Goal: Find specific page/section: Find specific page/section

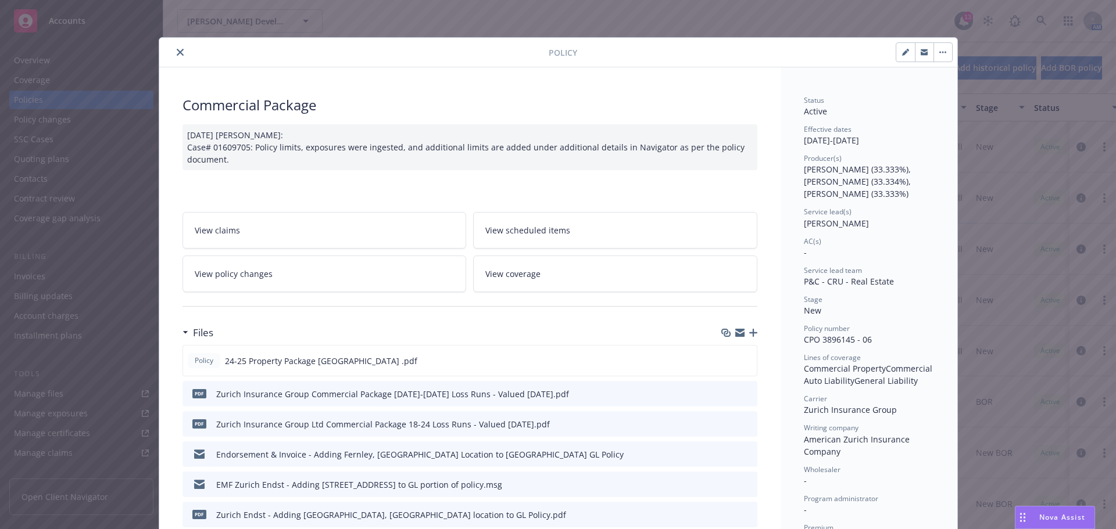
click at [177, 53] on icon "close" at bounding box center [180, 52] width 7 height 7
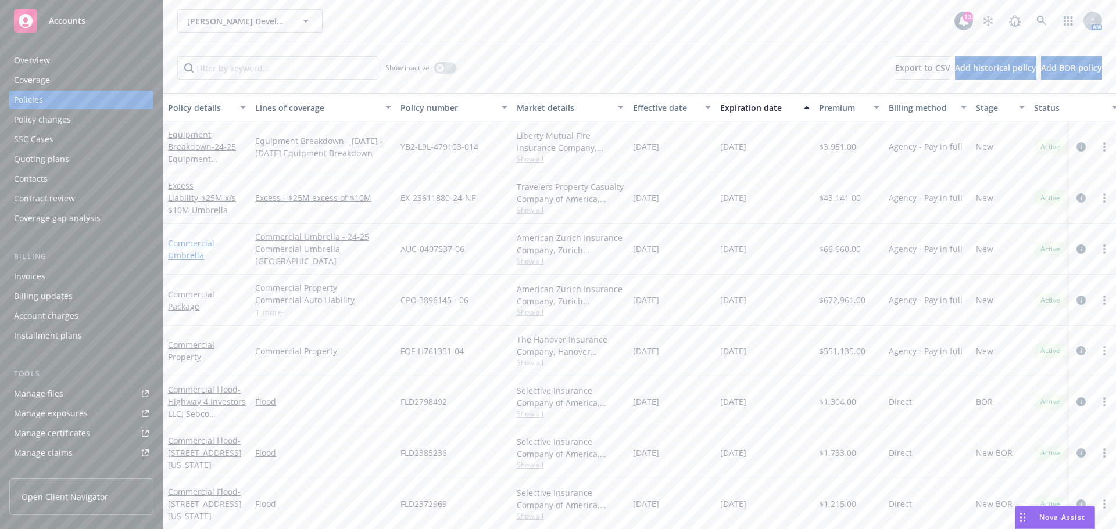
click at [181, 244] on link "Commercial Umbrella" at bounding box center [191, 249] width 46 height 23
